Goal: Information Seeking & Learning: Learn about a topic

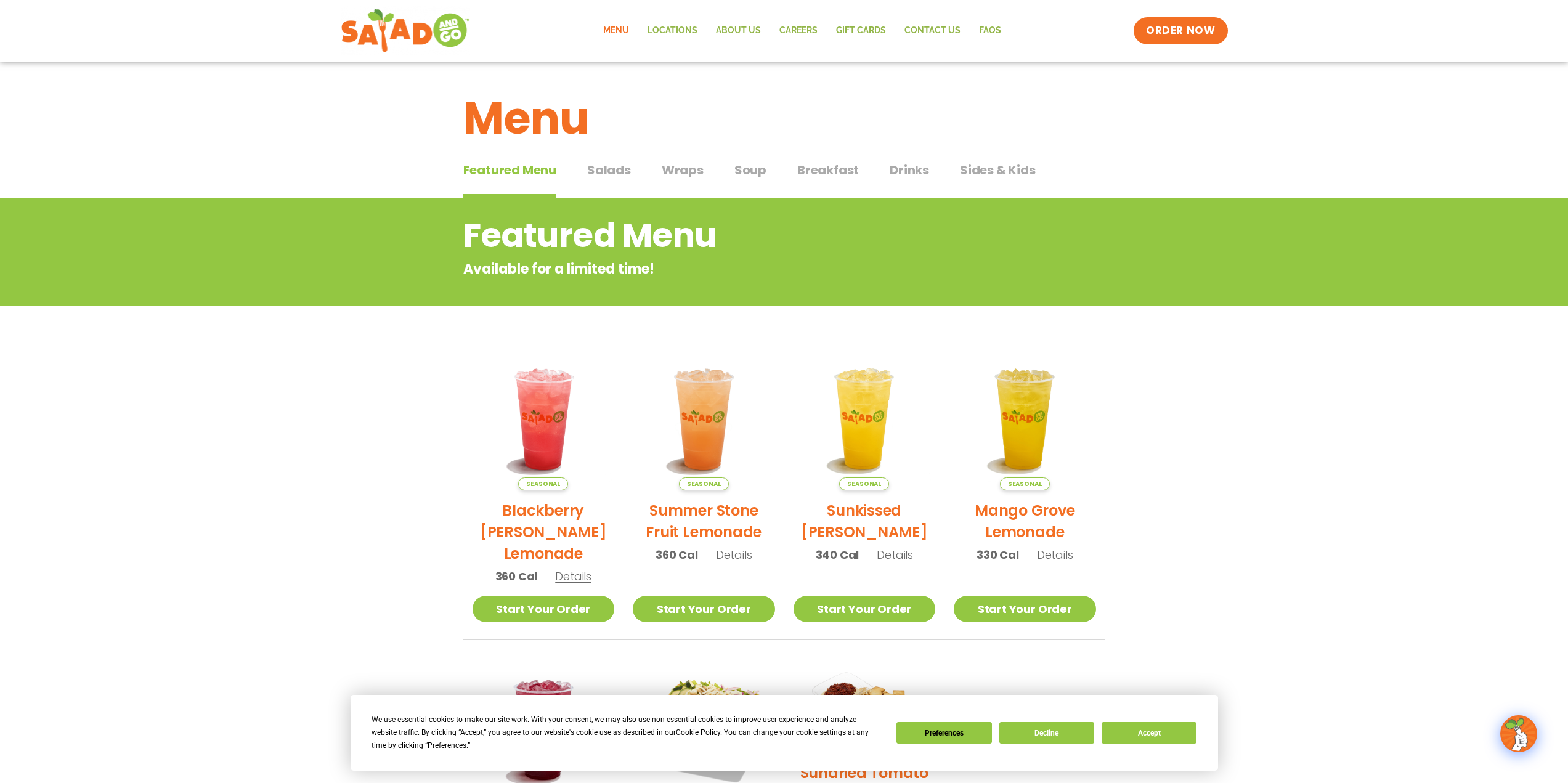
click at [694, 172] on span "Wraps" at bounding box center [683, 170] width 42 height 18
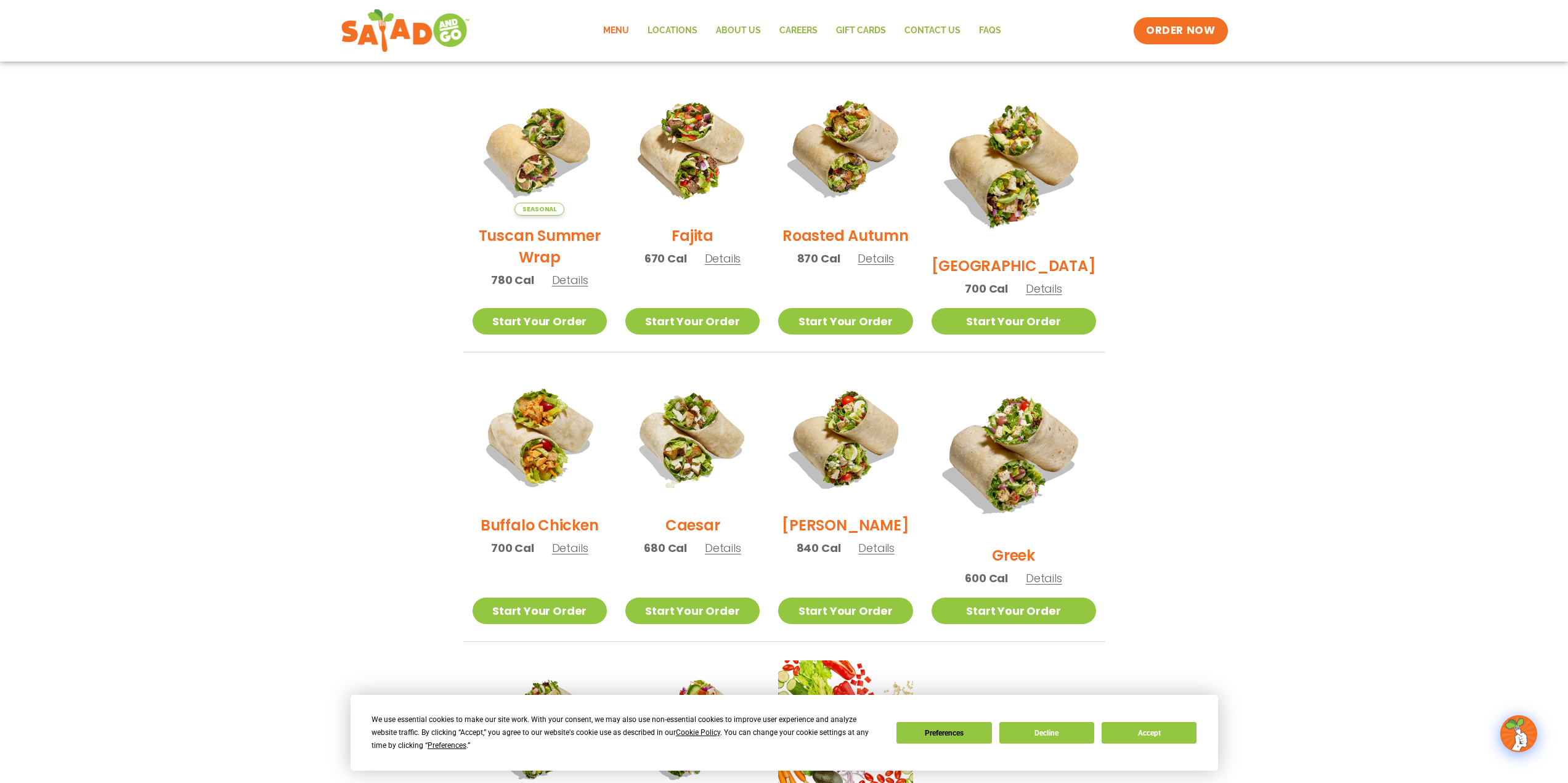
scroll to position [308, 0]
click at [1014, 169] on img at bounding box center [1013, 163] width 193 height 192
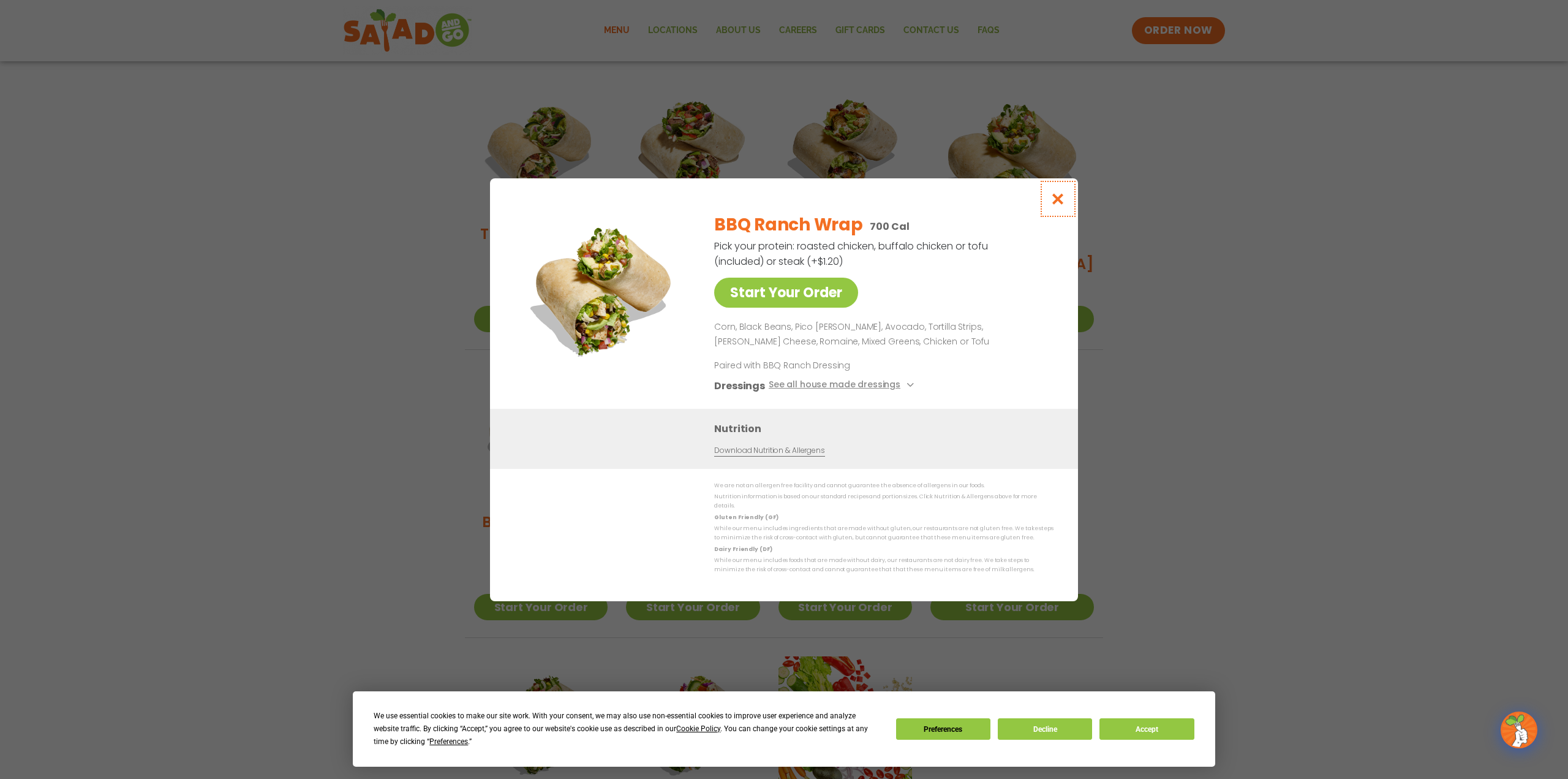
click at [1052, 199] on icon "Close modal" at bounding box center [1058, 199] width 15 height 13
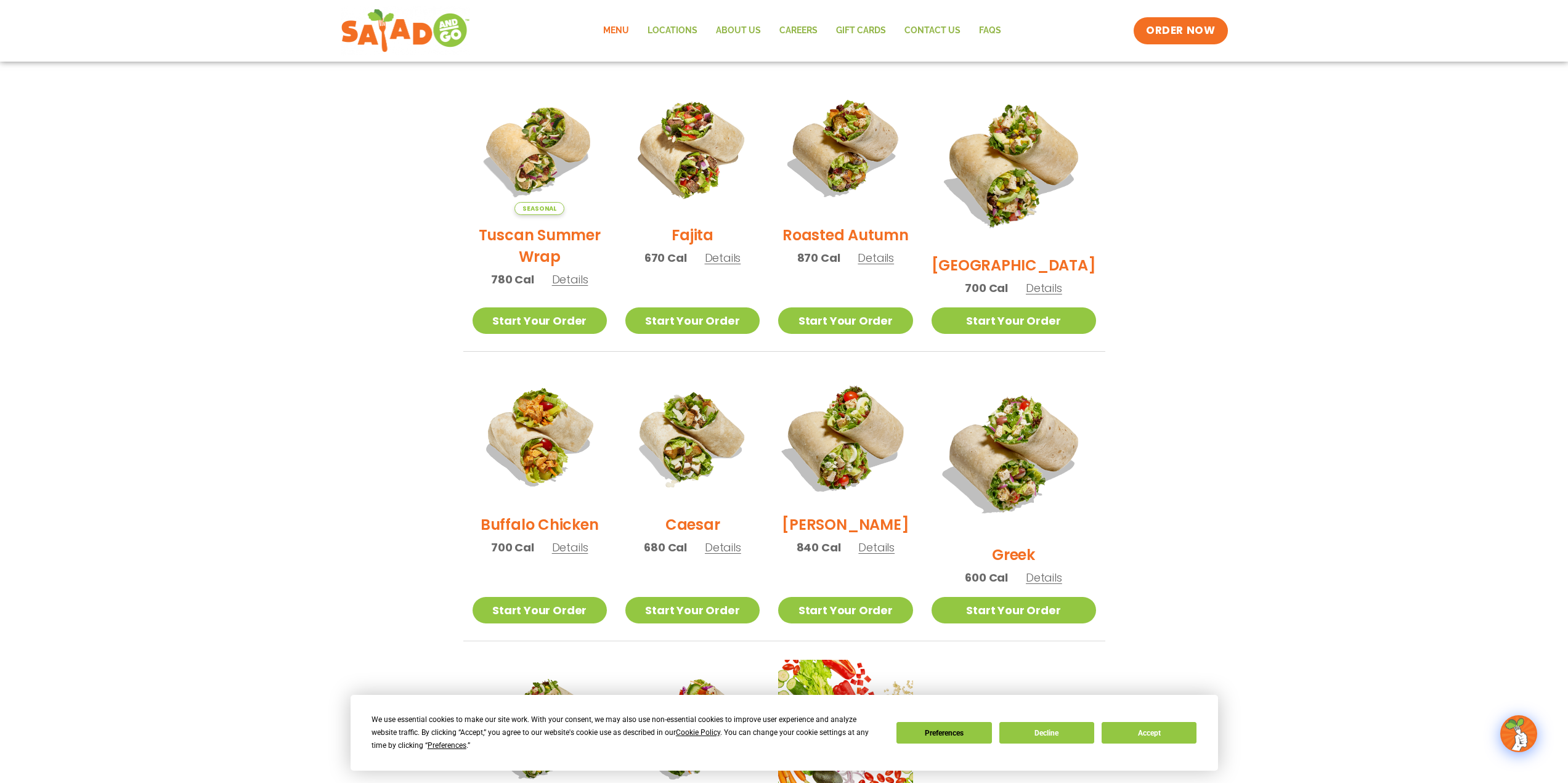
click at [854, 434] on img at bounding box center [845, 437] width 158 height 158
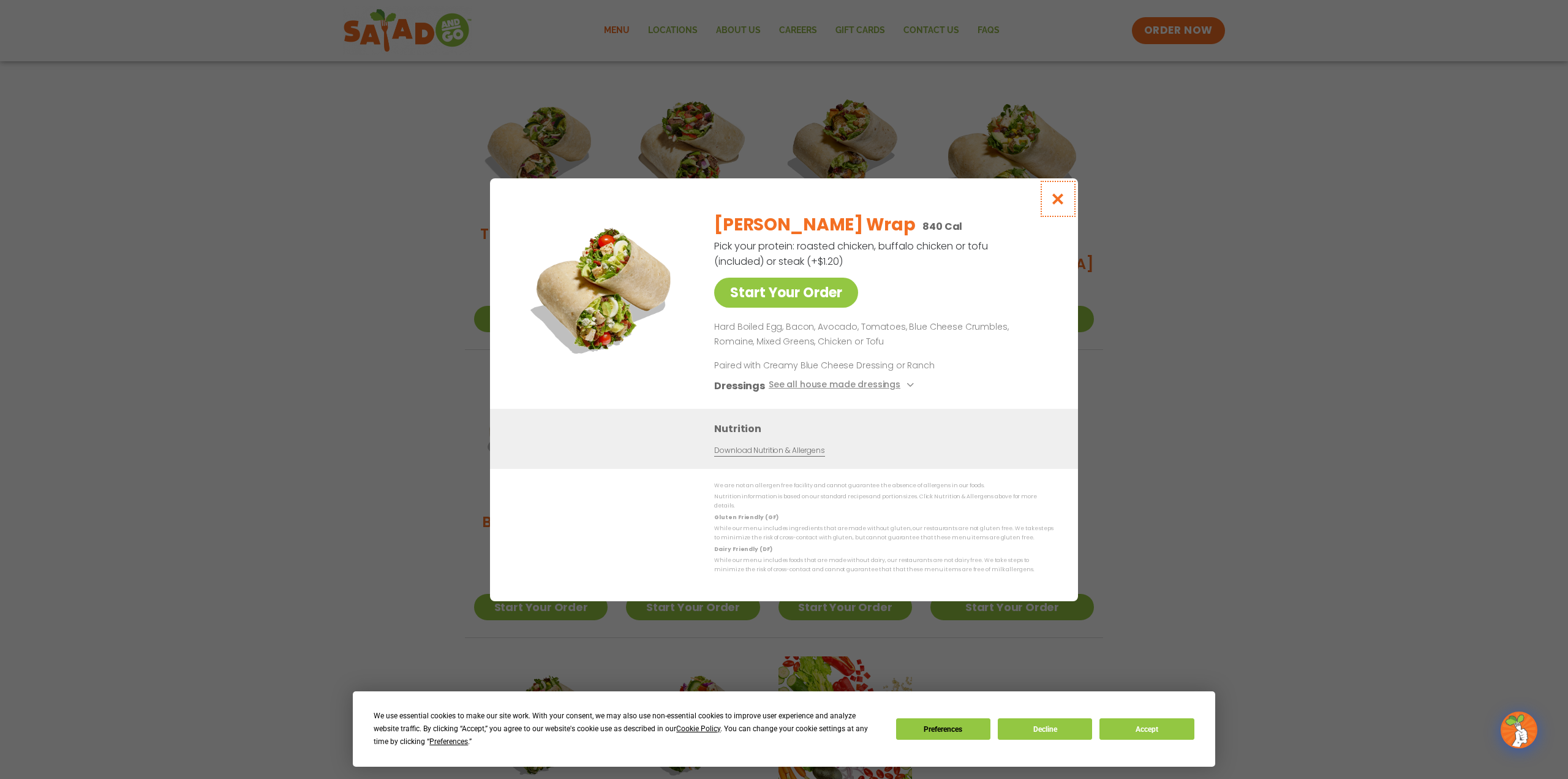
click at [1052, 201] on icon "Close modal" at bounding box center [1058, 199] width 15 height 13
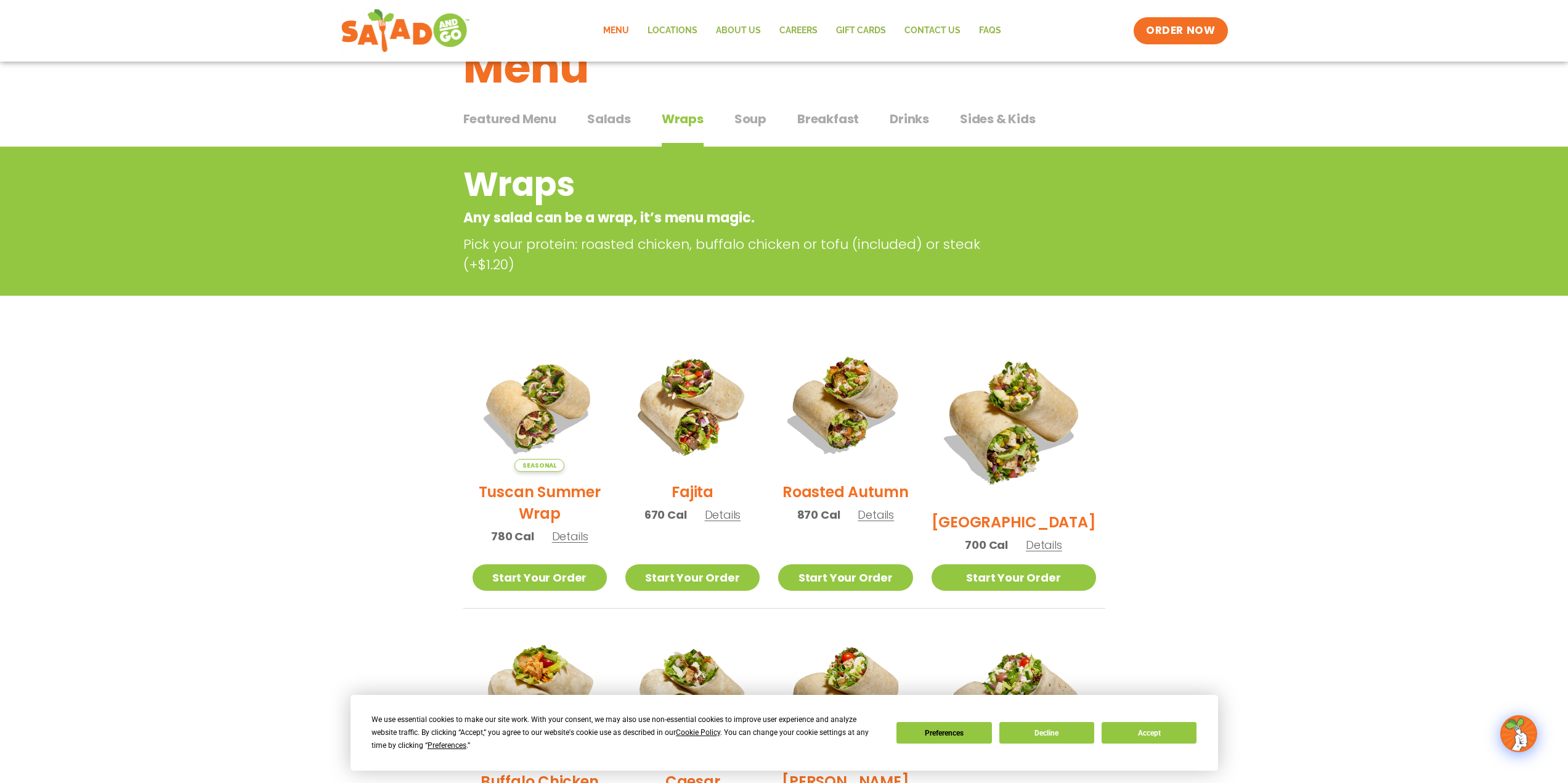
scroll to position [0, 0]
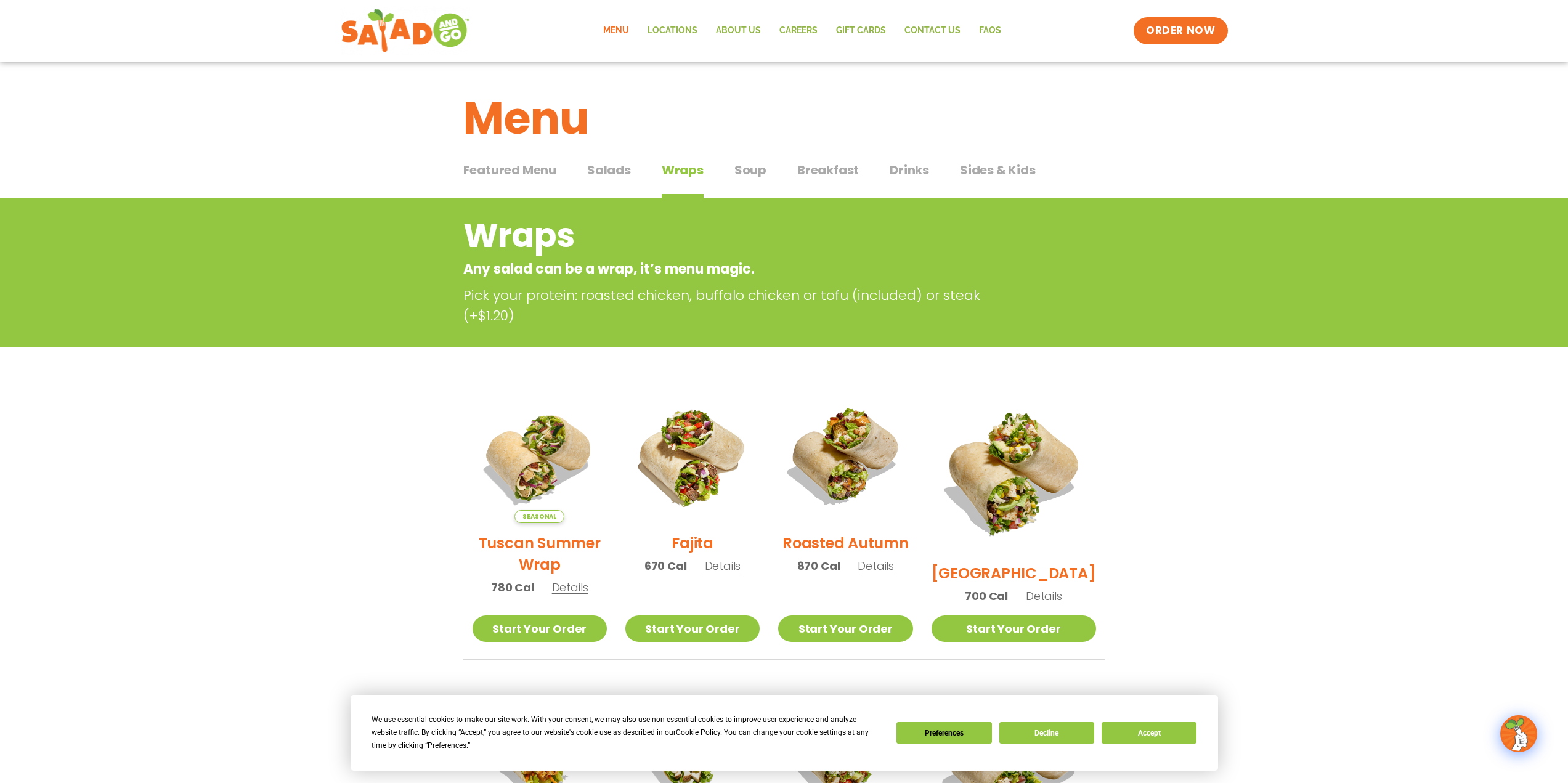
click at [608, 170] on span "Salads" at bounding box center [609, 170] width 44 height 18
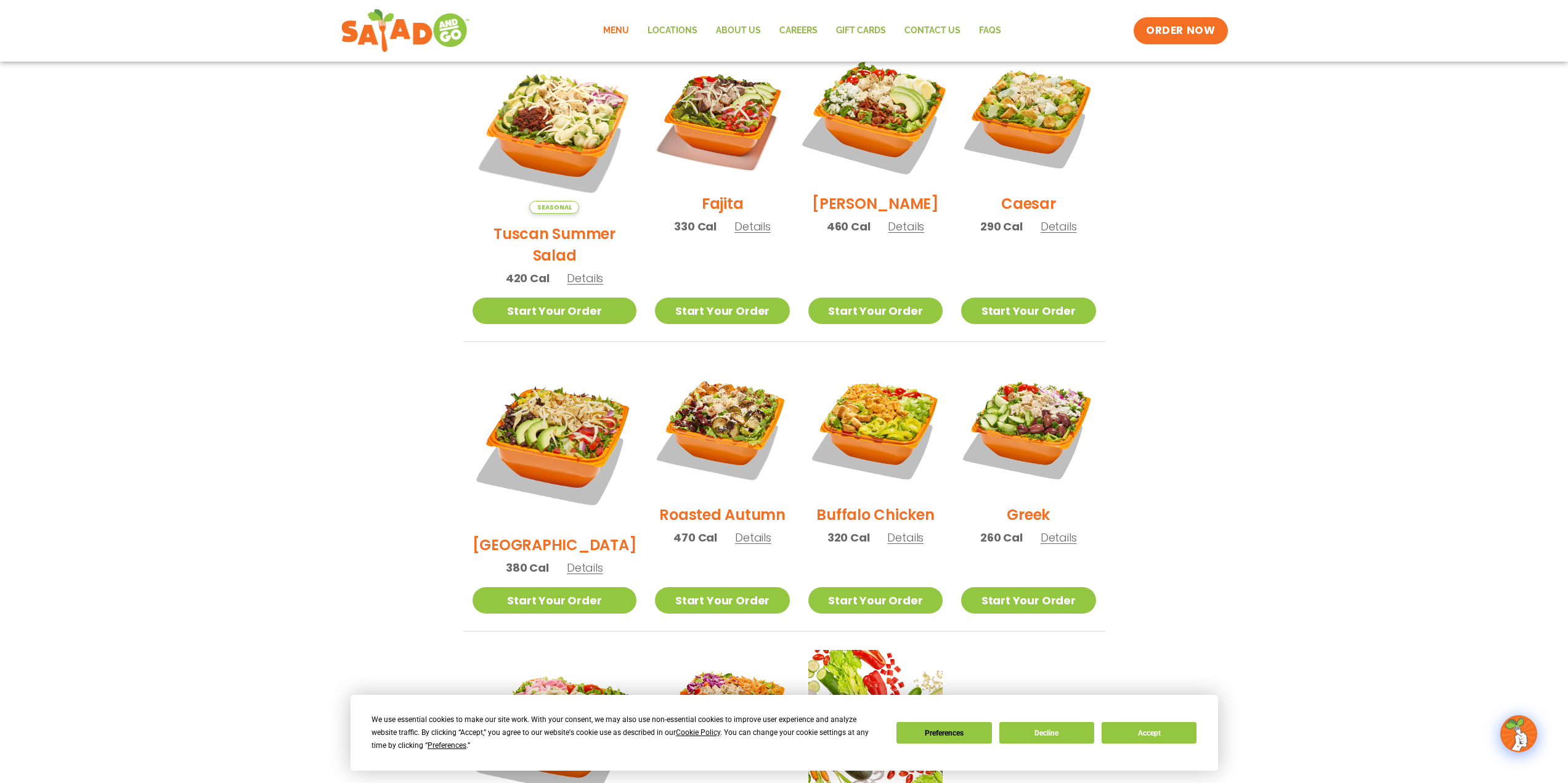
scroll to position [370, 0]
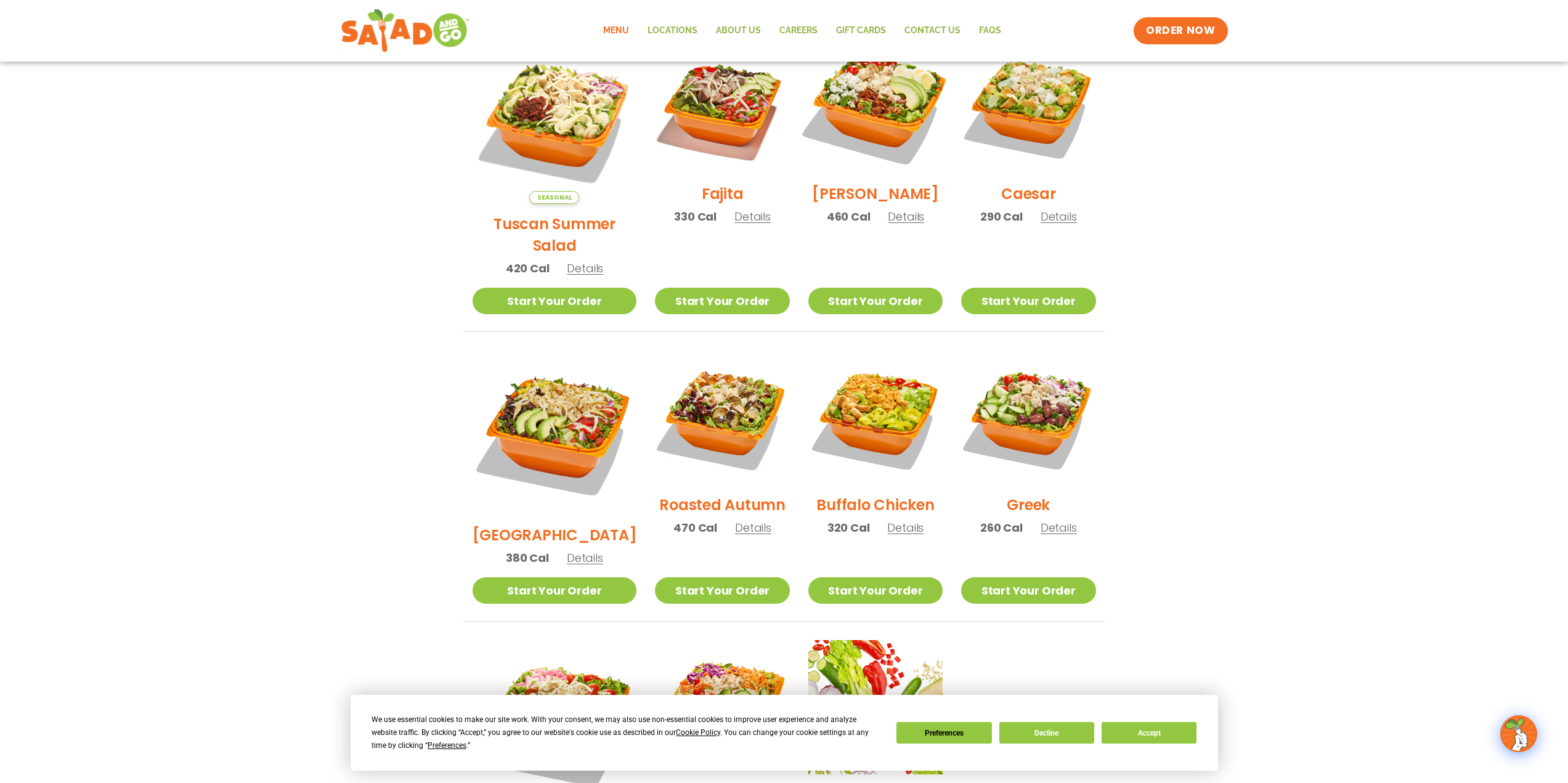
click at [875, 113] on img at bounding box center [875, 106] width 158 height 158
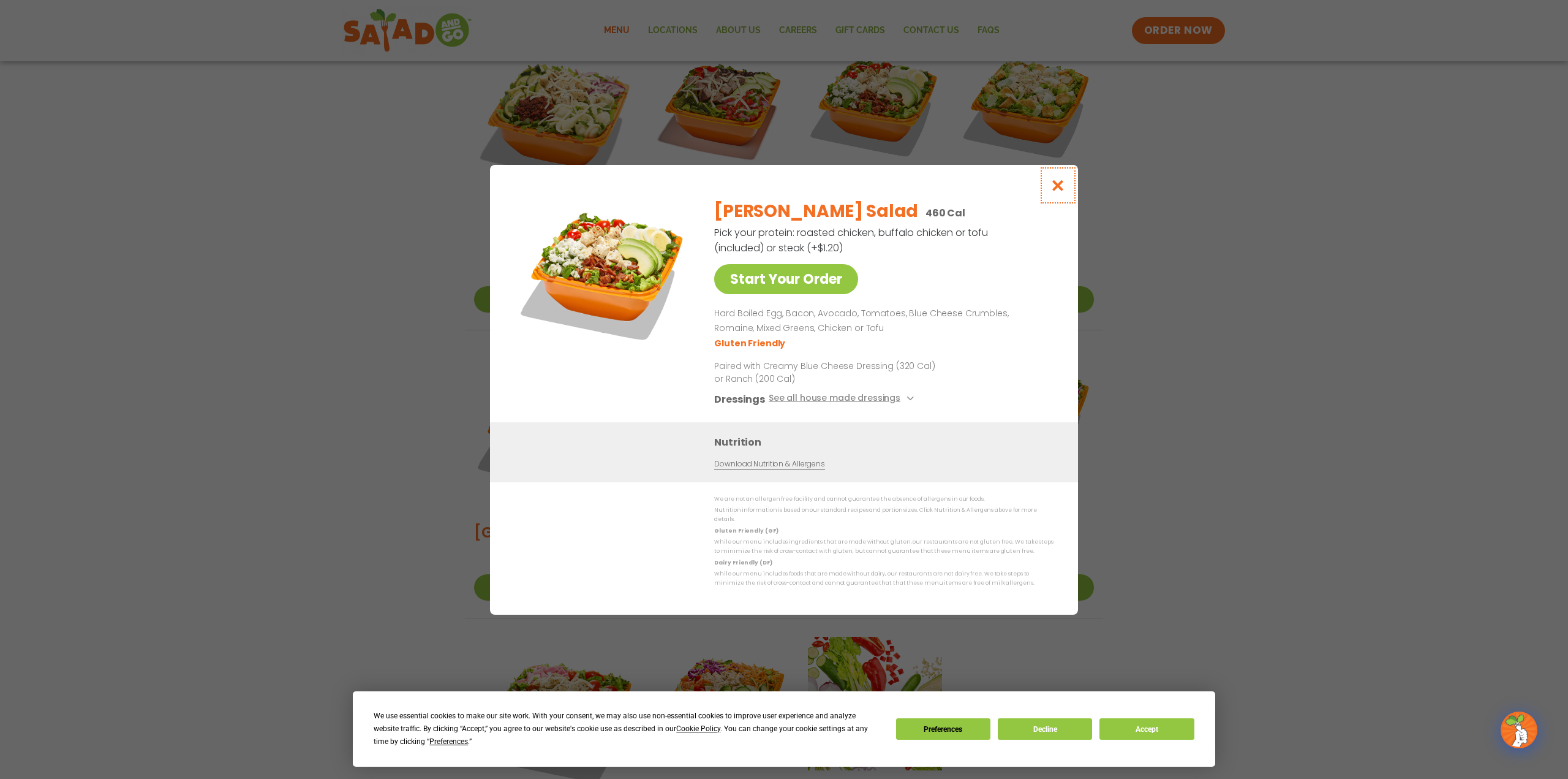
click at [1056, 191] on icon "Close modal" at bounding box center [1058, 186] width 15 height 13
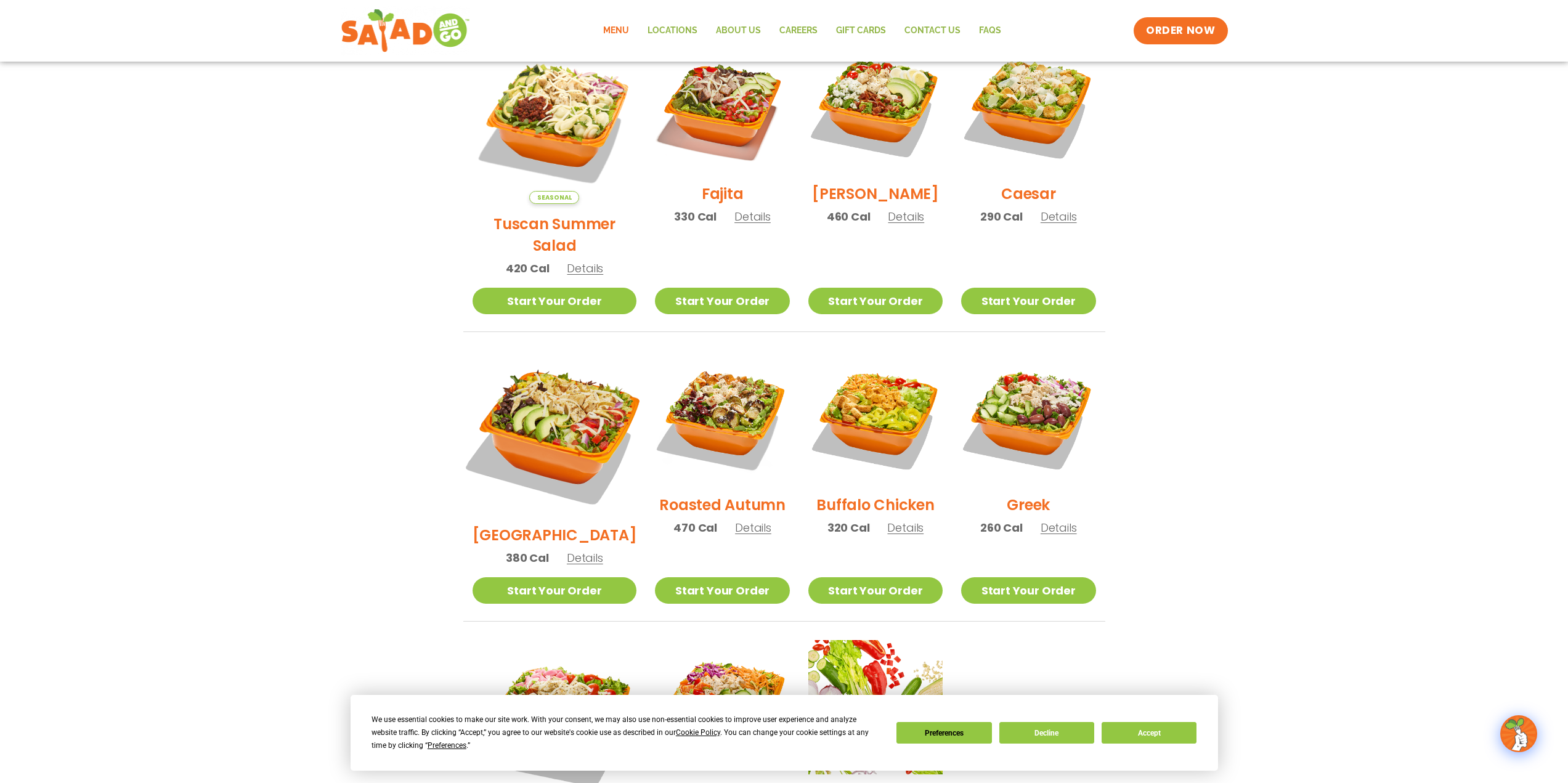
click at [533, 405] on img at bounding box center [554, 432] width 193 height 192
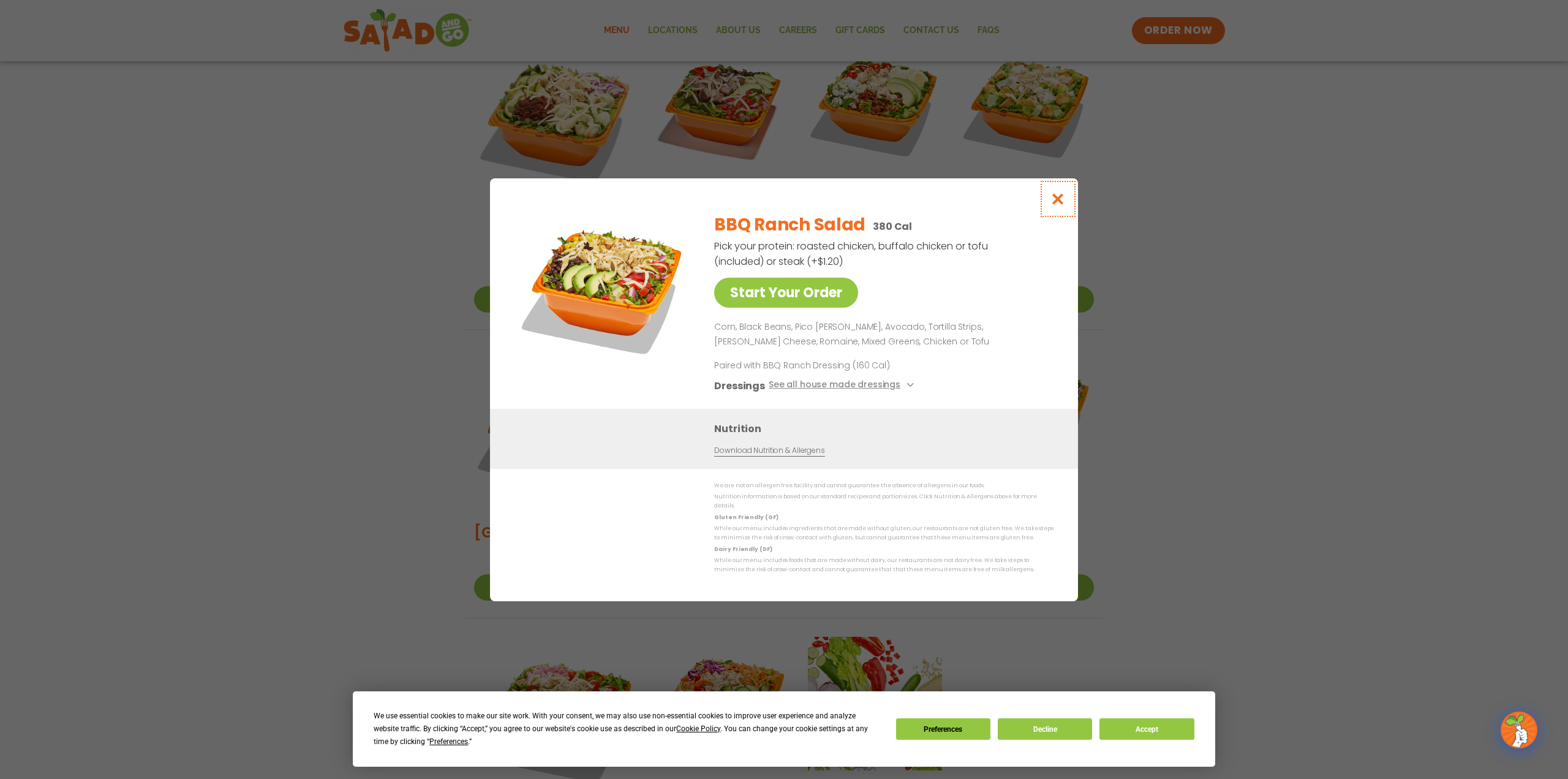
click at [1061, 201] on icon "Close modal" at bounding box center [1058, 199] width 15 height 13
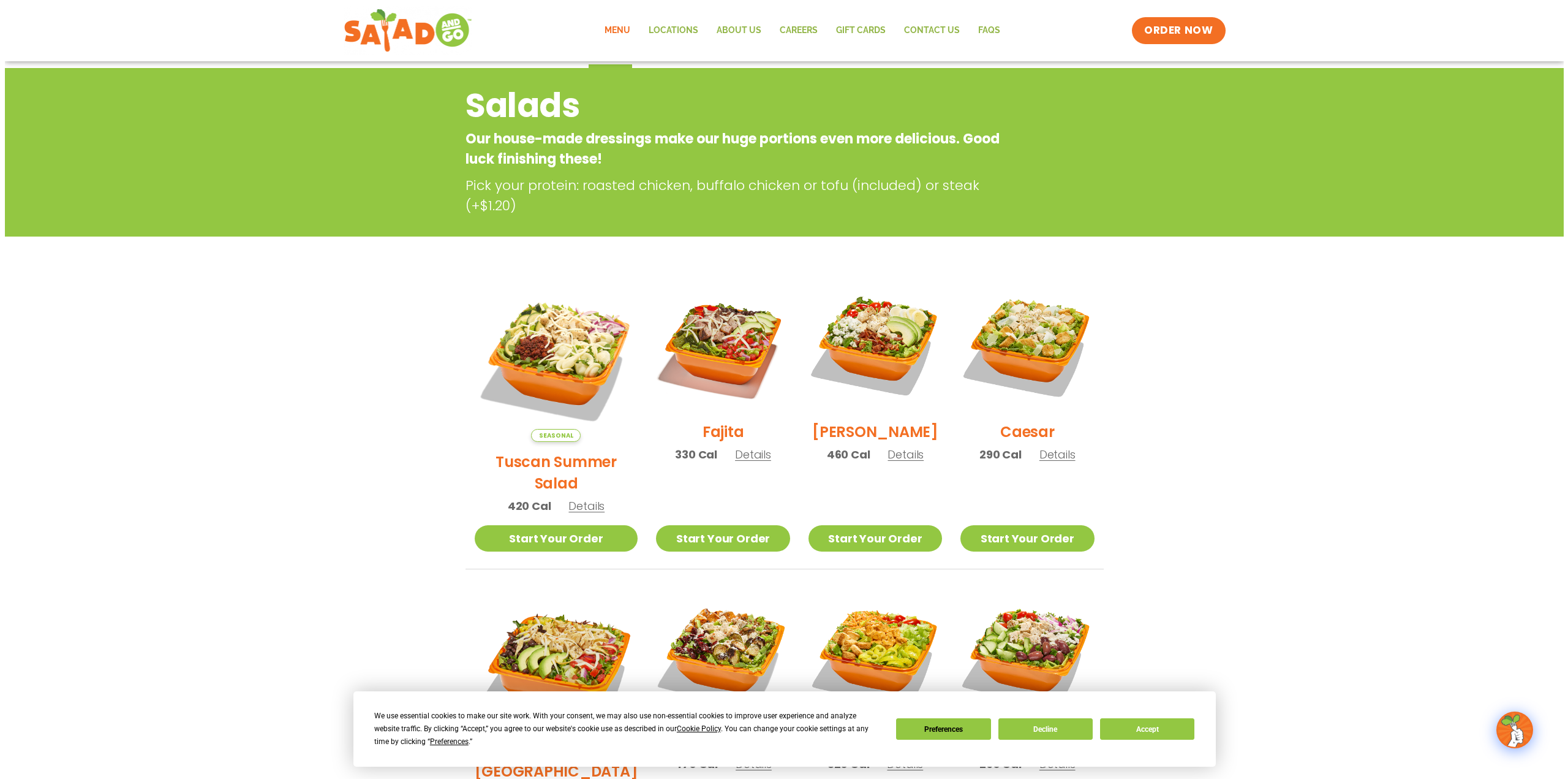
scroll to position [123, 0]
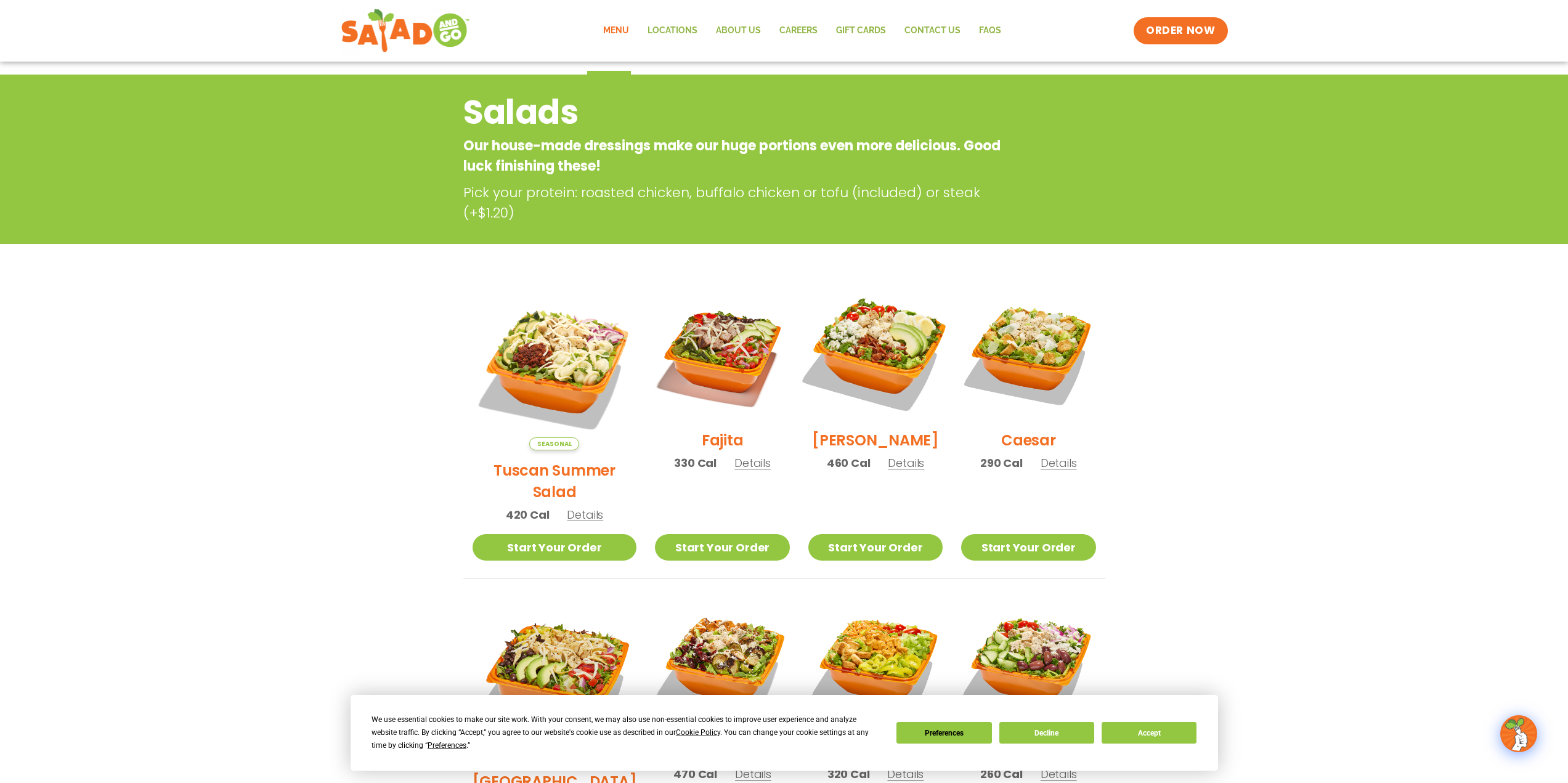
click at [872, 412] on img at bounding box center [875, 353] width 158 height 158
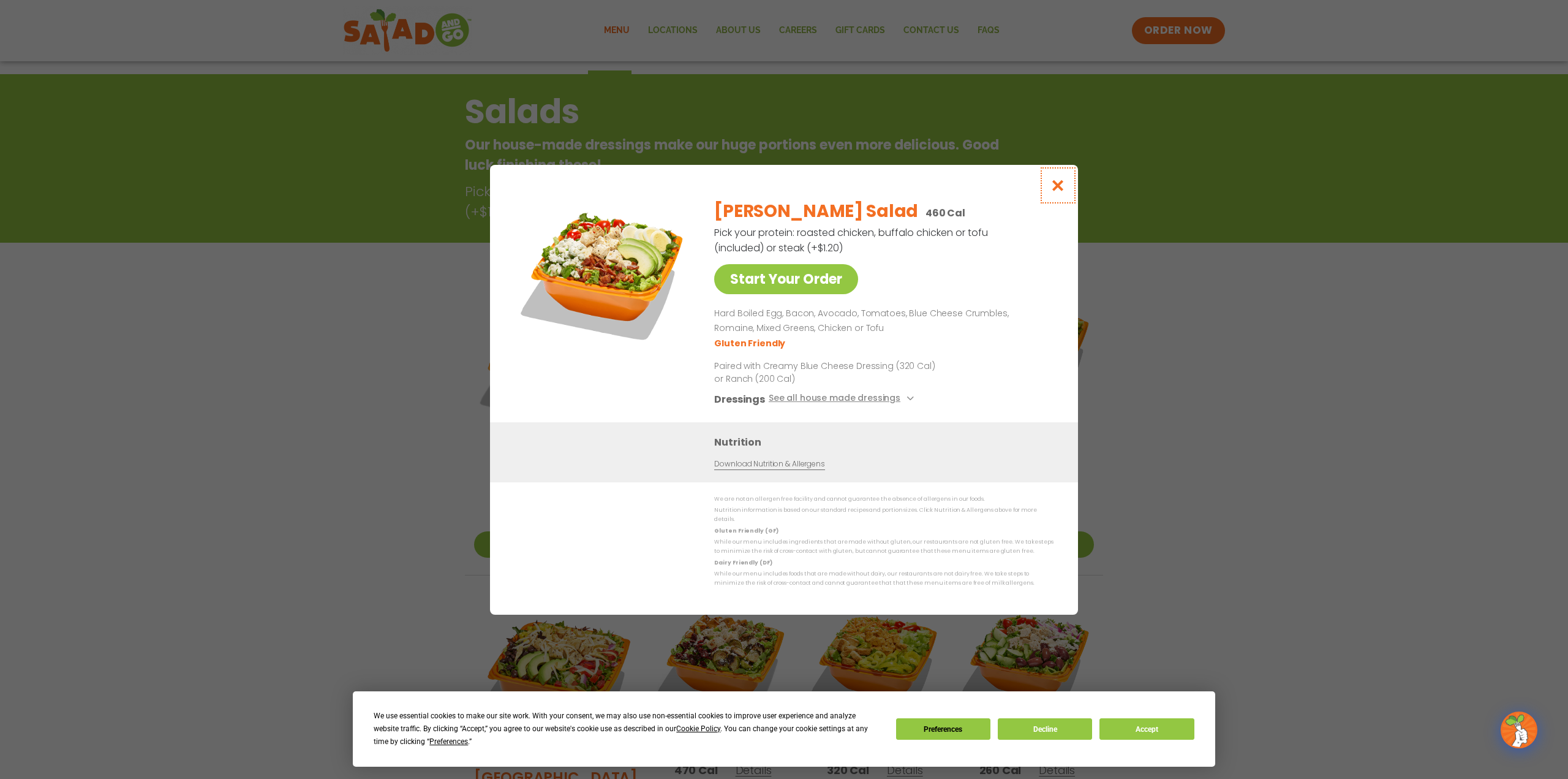
click at [1056, 187] on icon "Close modal" at bounding box center [1058, 186] width 15 height 13
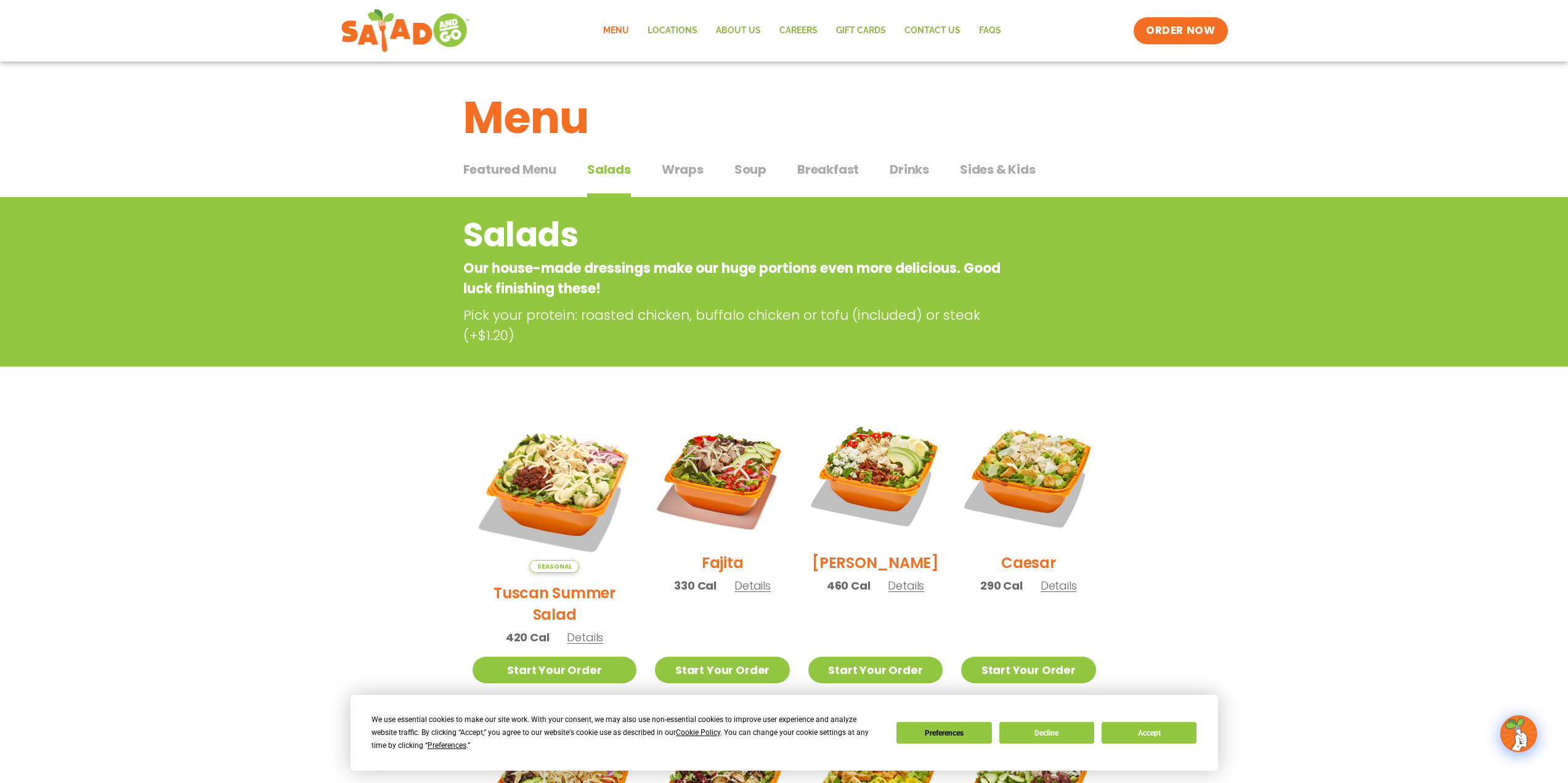
scroll to position [0, 0]
click at [695, 173] on span "Wraps" at bounding box center [683, 170] width 42 height 18
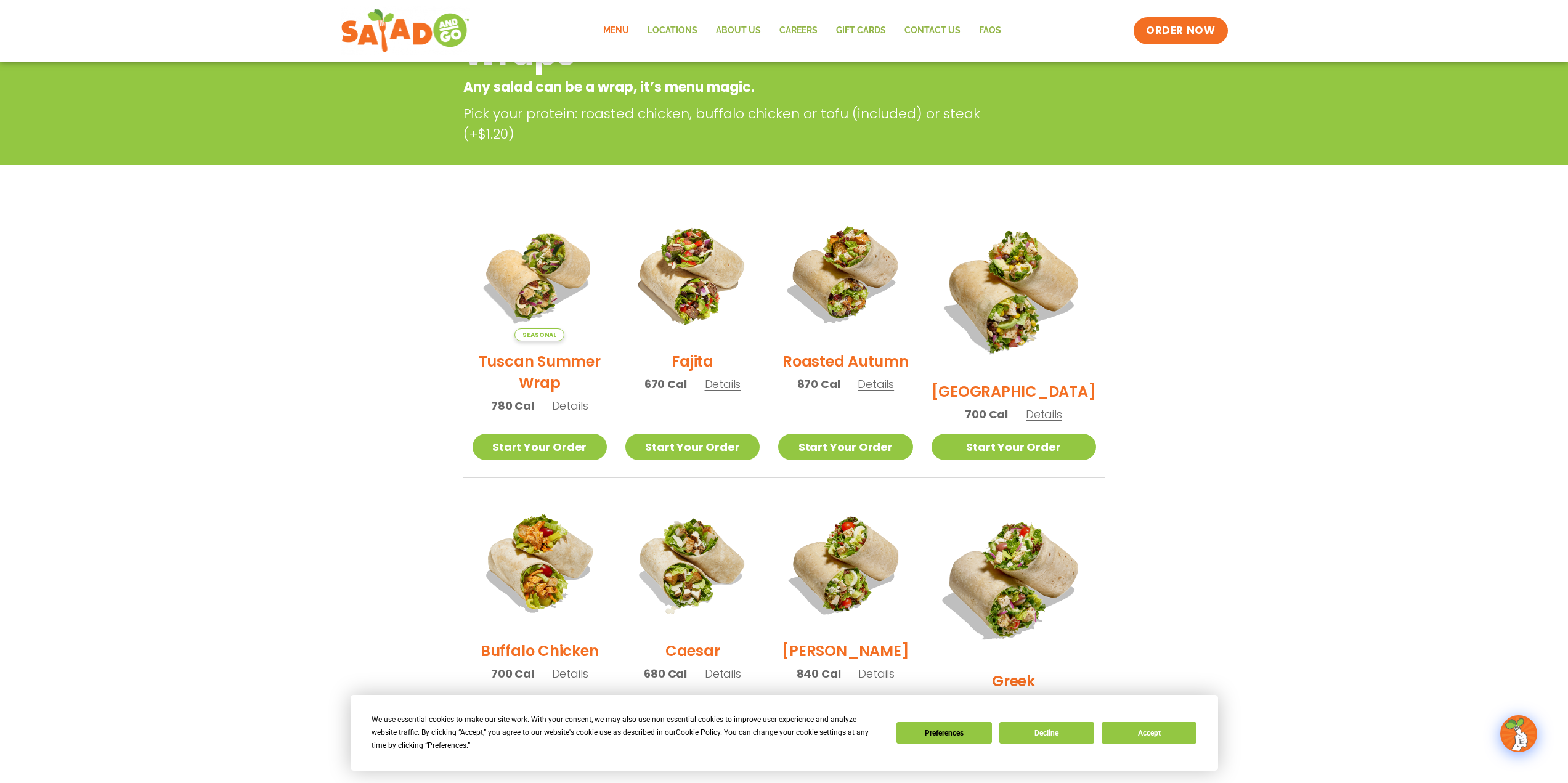
scroll to position [246, 0]
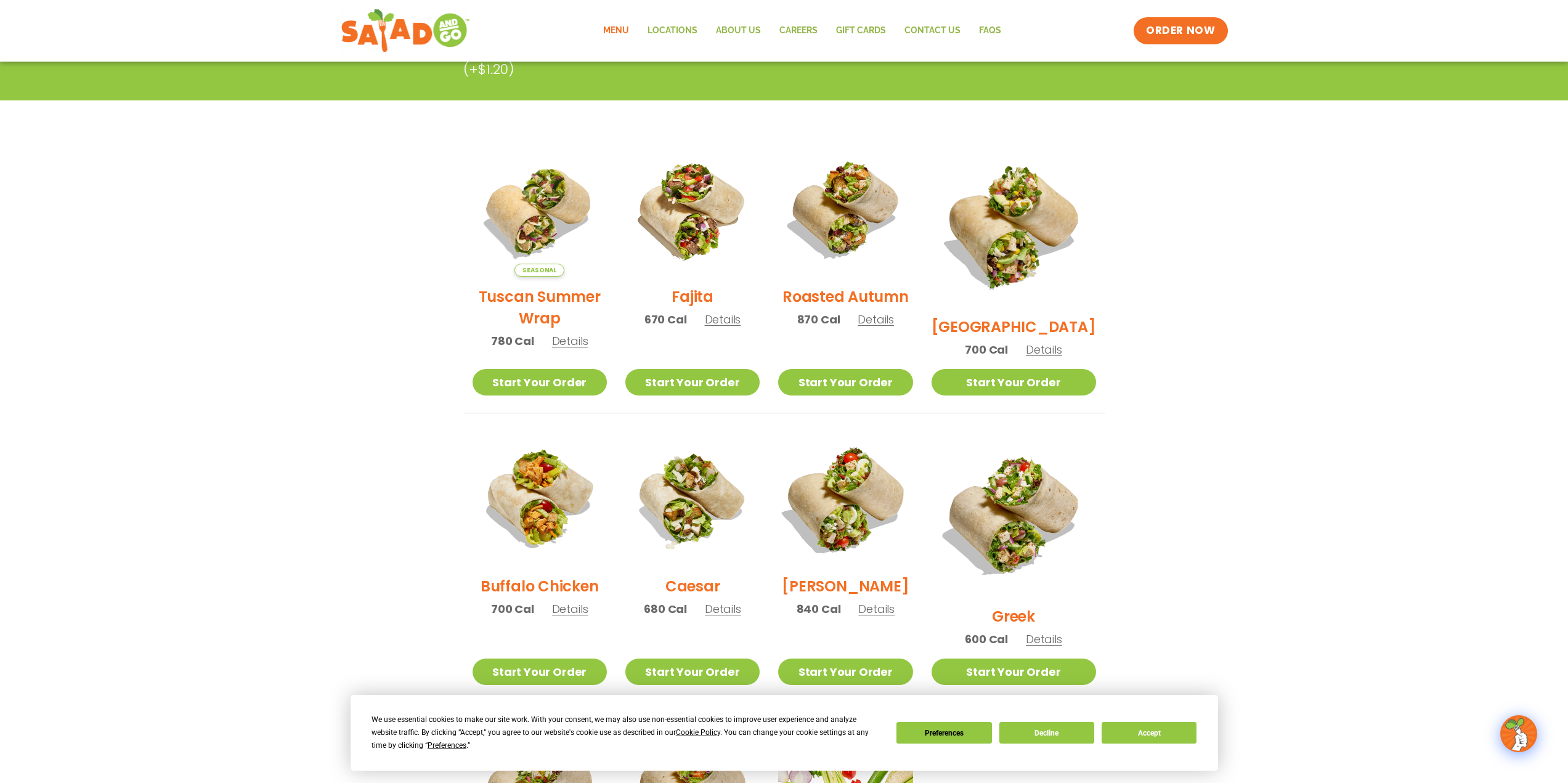
click at [865, 515] on img at bounding box center [845, 498] width 158 height 158
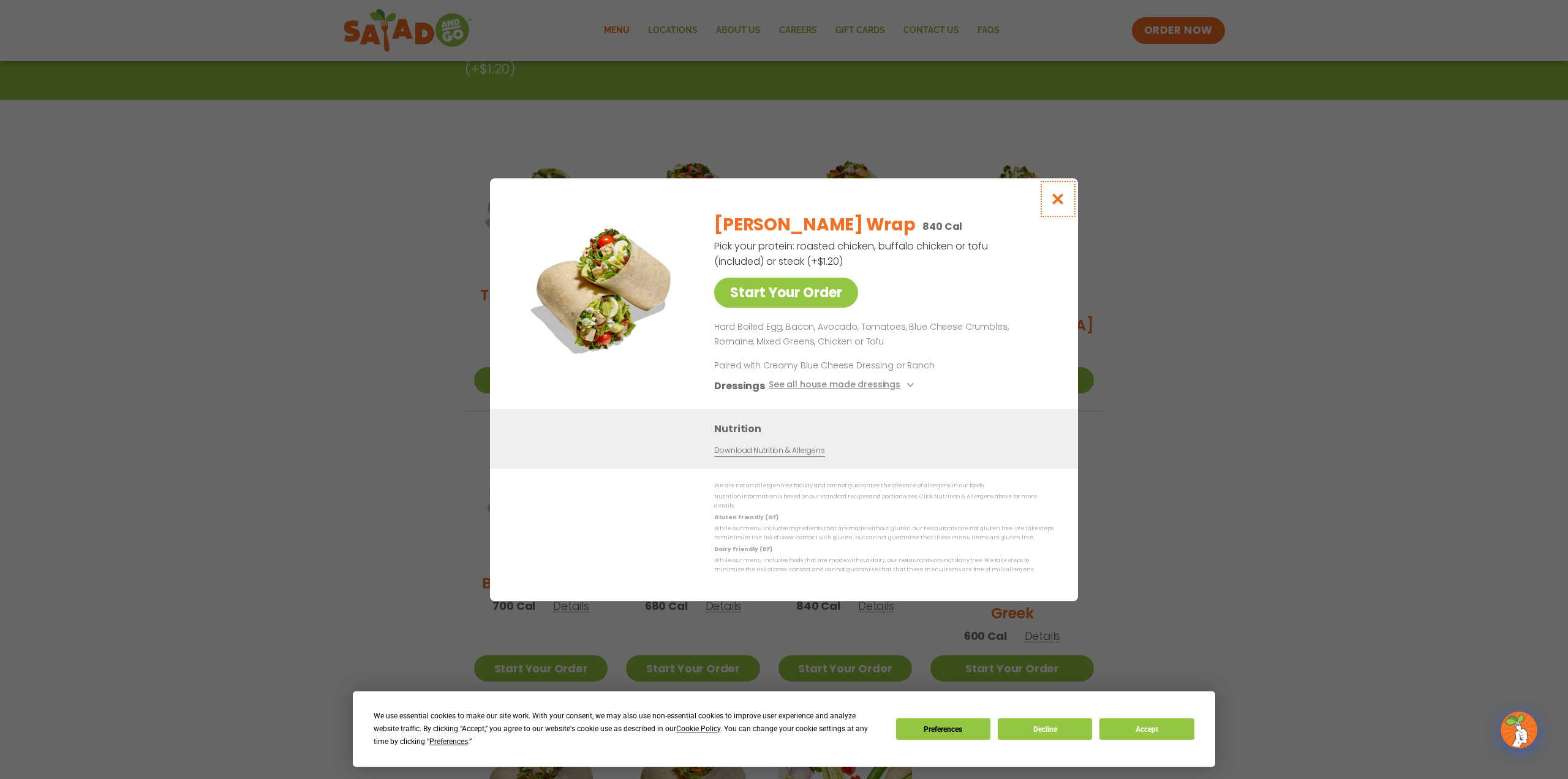
click at [1056, 202] on icon "Close modal" at bounding box center [1058, 199] width 15 height 13
